Goal: Check status: Check status

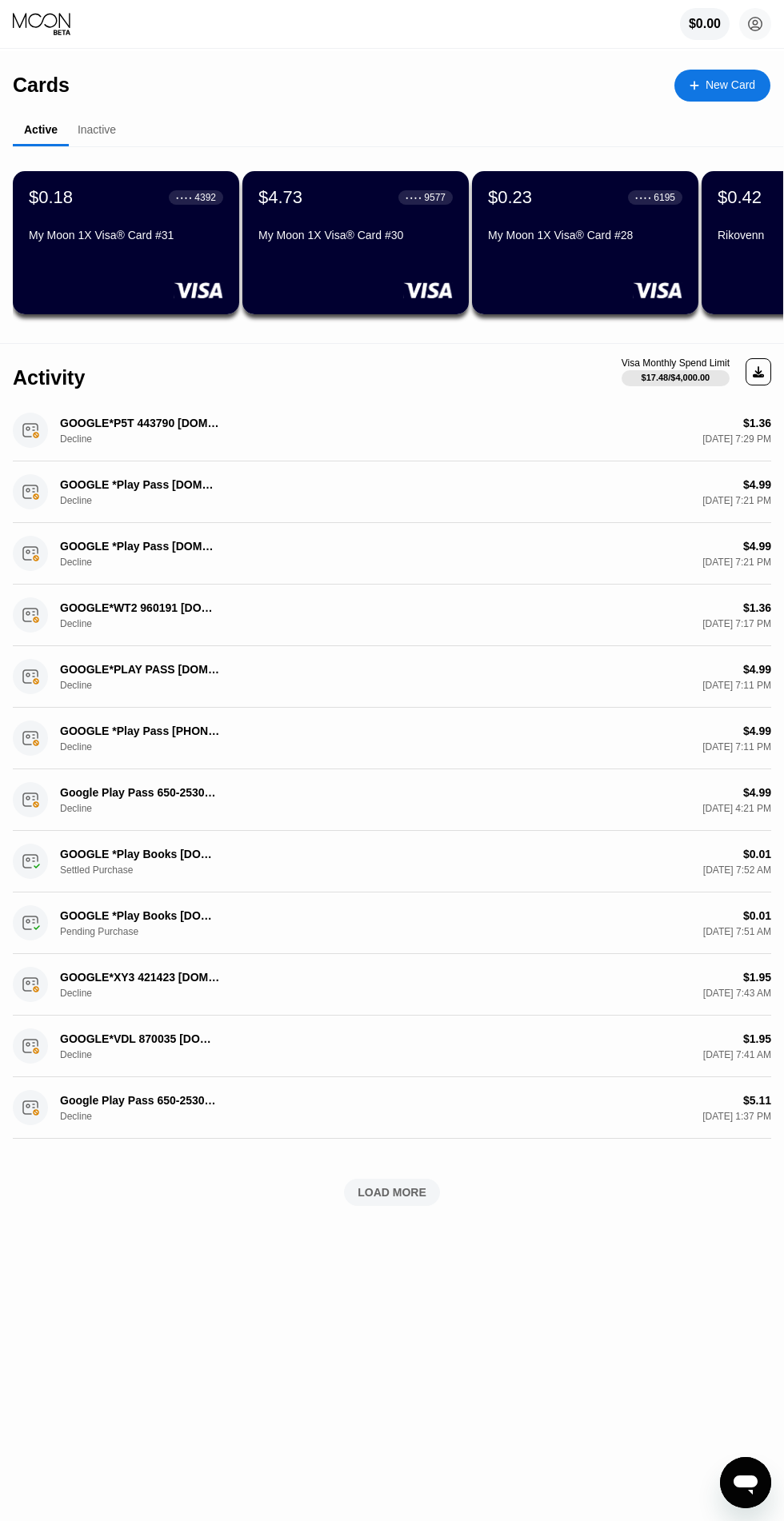
click at [316, 214] on div "$4.73 ● ● ● ● 9577 My Moon 1X Visa® Card #30" at bounding box center [355, 218] width 194 height 61
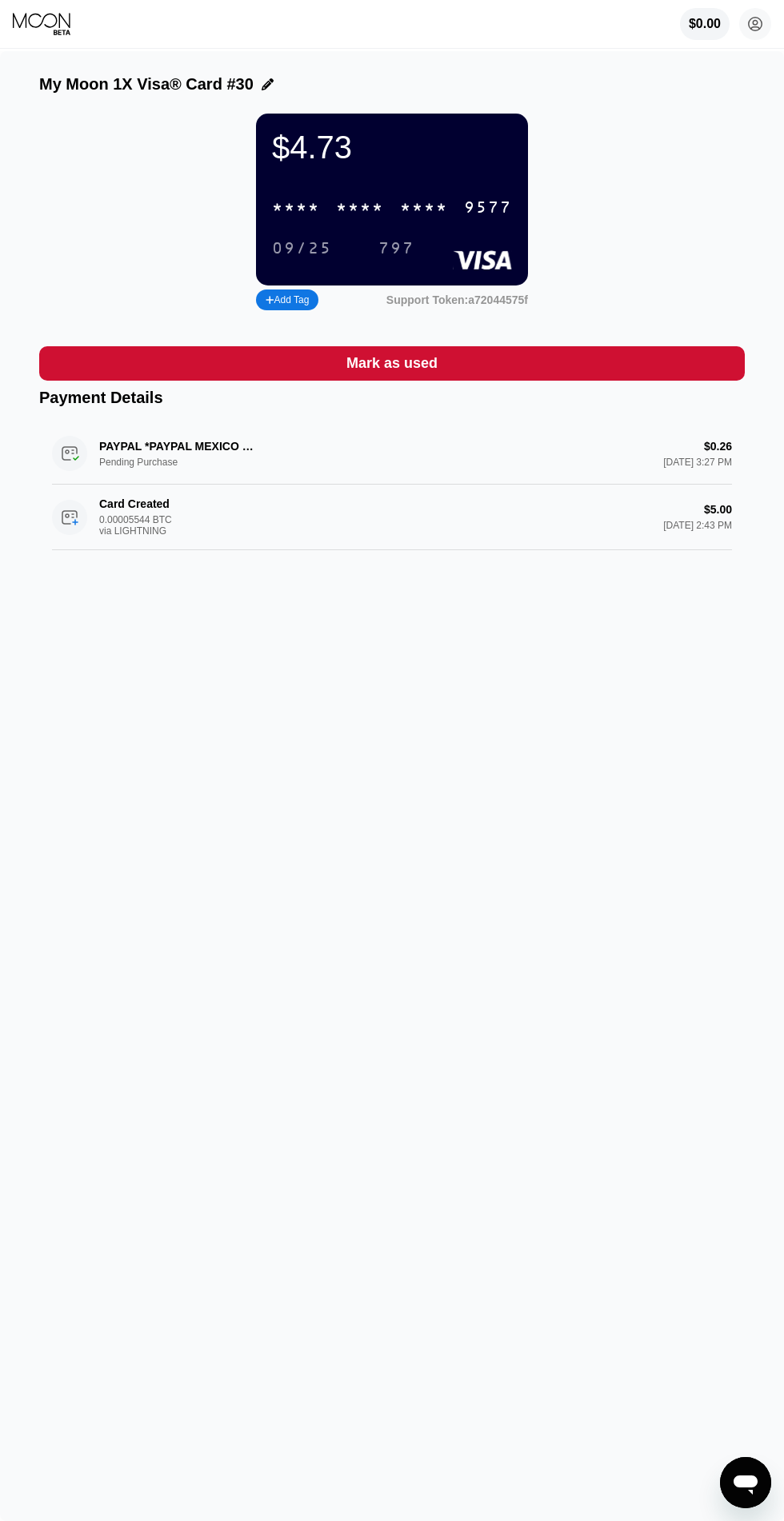
click at [309, 217] on div "* * * *" at bounding box center [296, 208] width 48 height 18
